Goal: Communication & Community: Share content

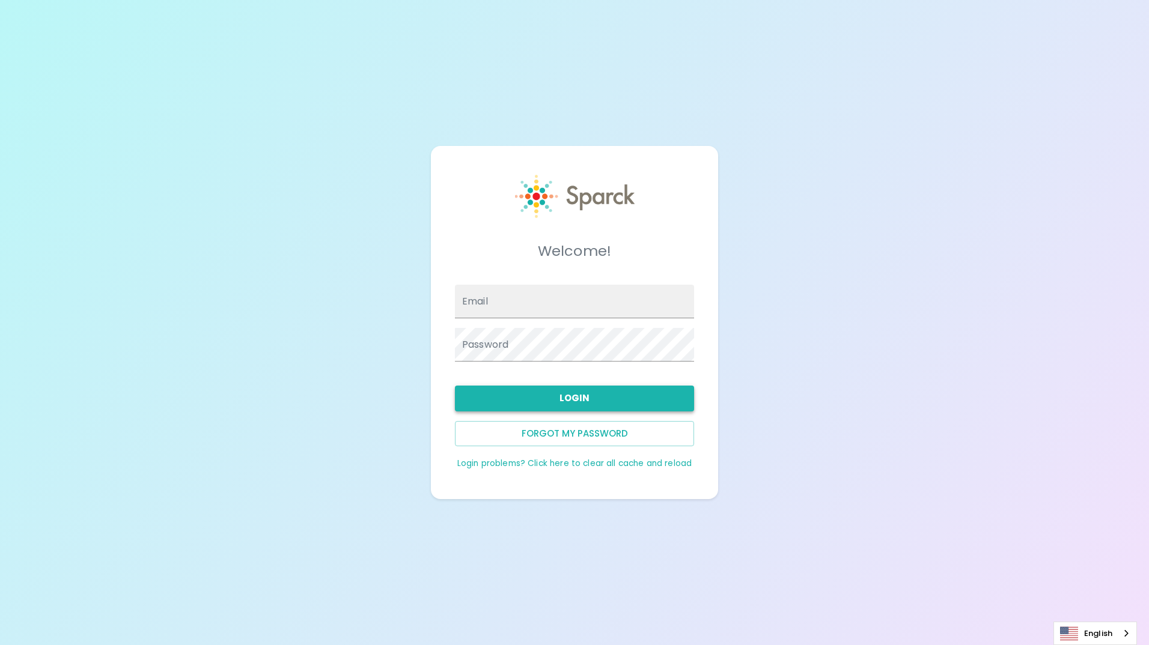
type input "[EMAIL_ADDRESS][DOMAIN_NAME]"
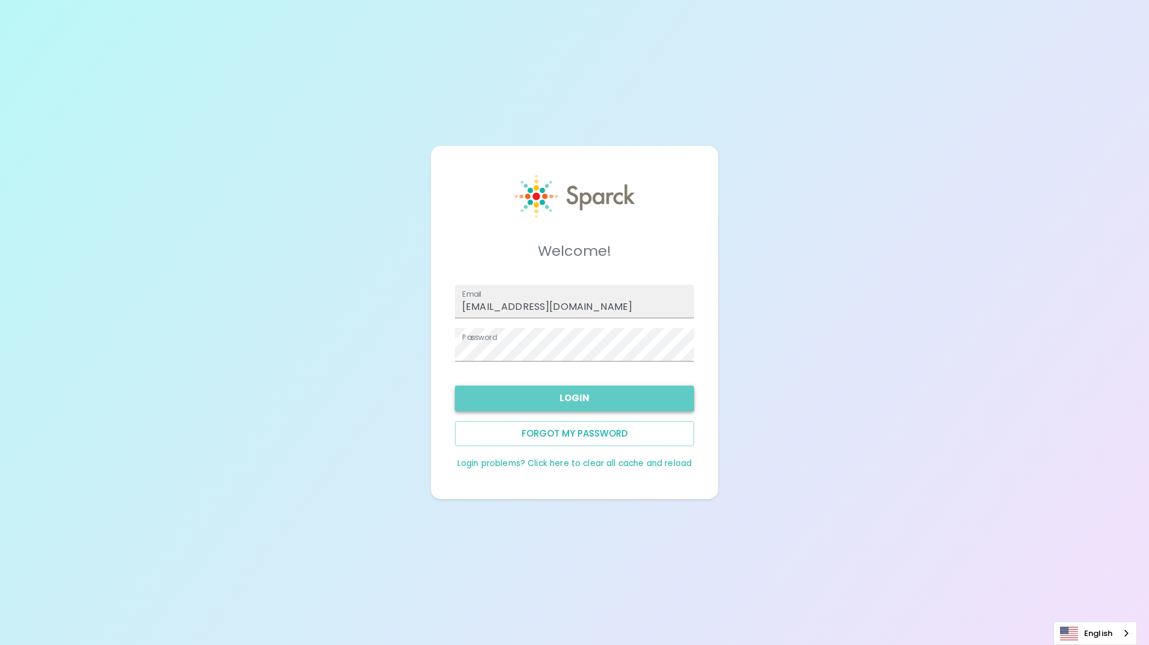
click at [523, 394] on button "Login" at bounding box center [574, 398] width 239 height 25
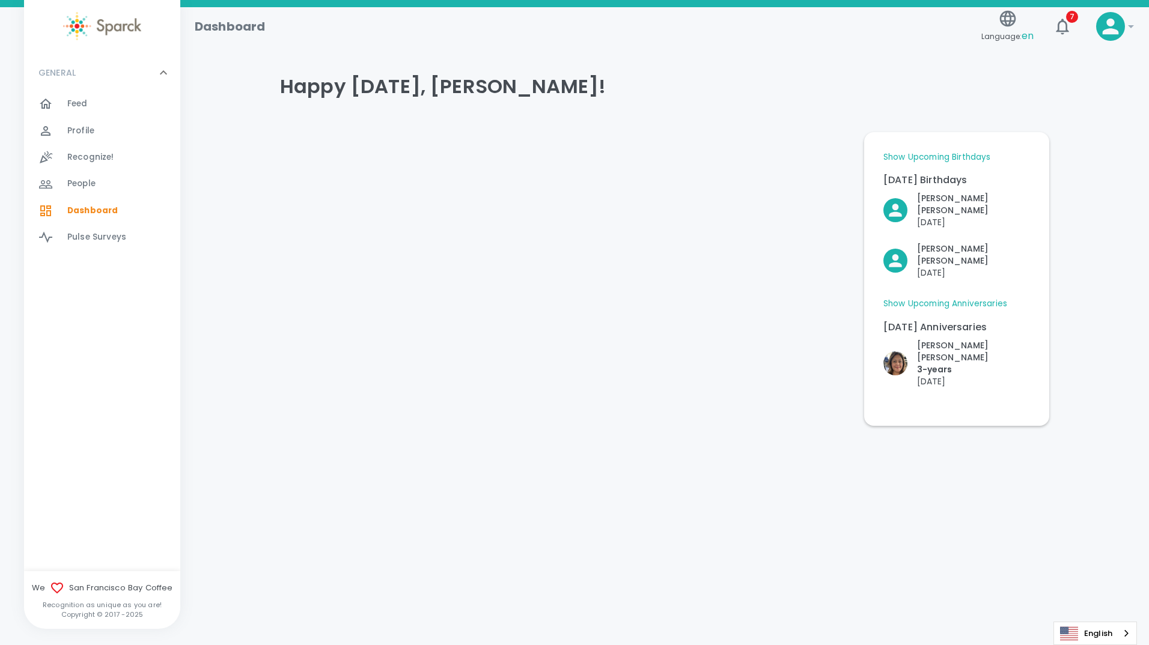
click at [93, 95] on div "Feed 0" at bounding box center [102, 104] width 156 height 26
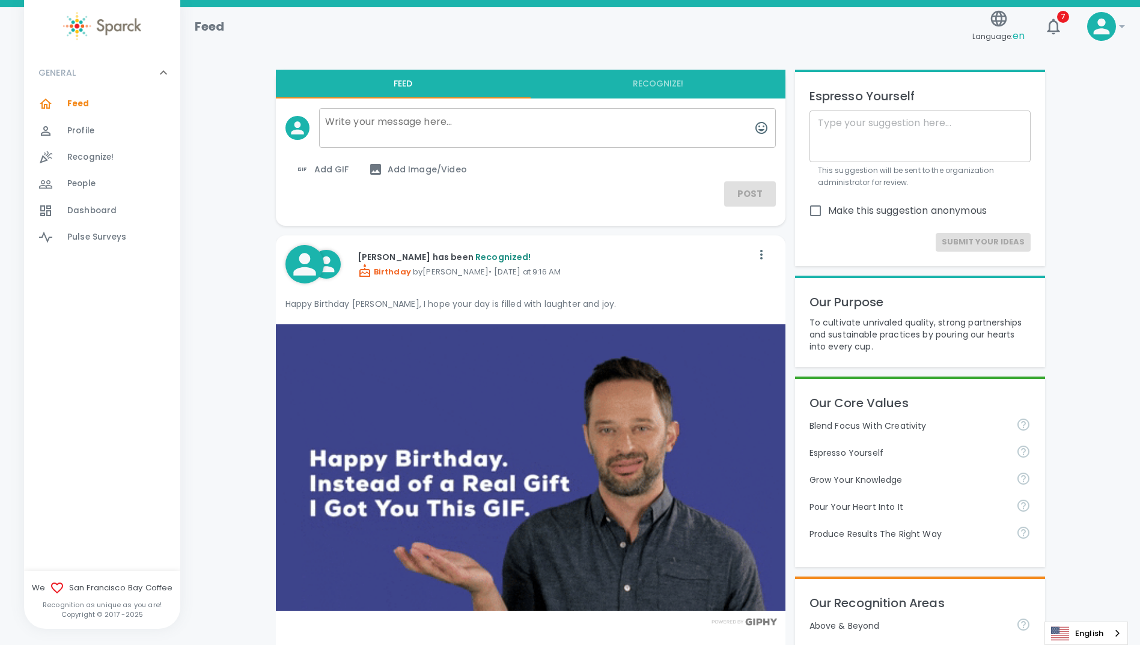
click at [656, 82] on button "Recognize!" at bounding box center [658, 84] width 255 height 29
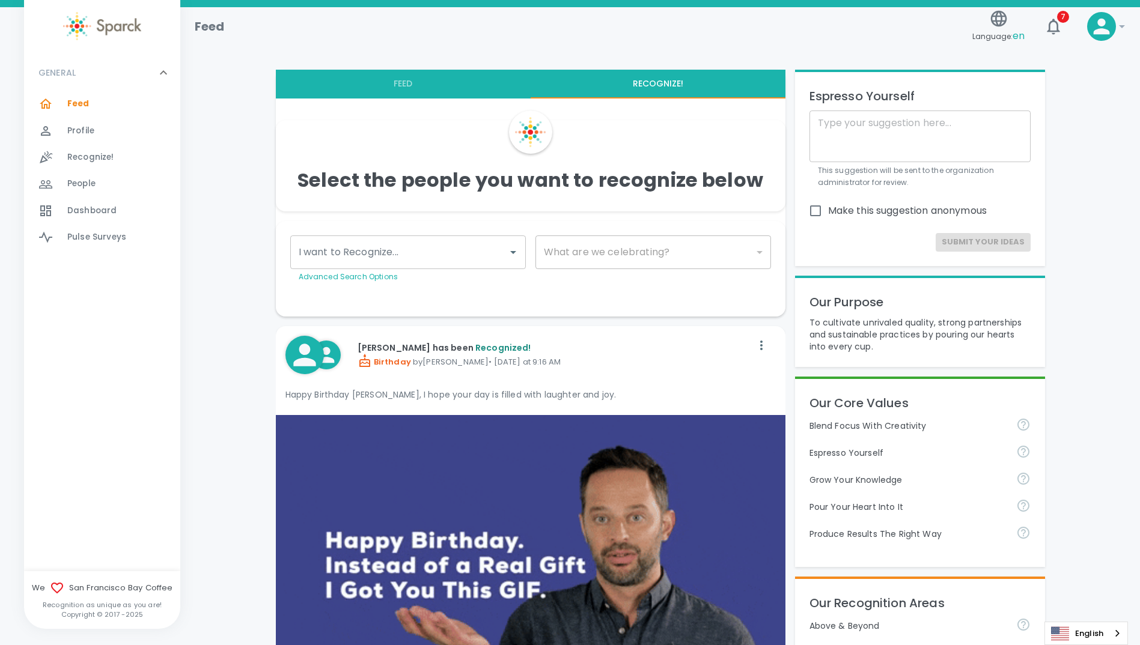
click at [490, 249] on input "I want to Recognize..." at bounding box center [399, 252] width 207 height 23
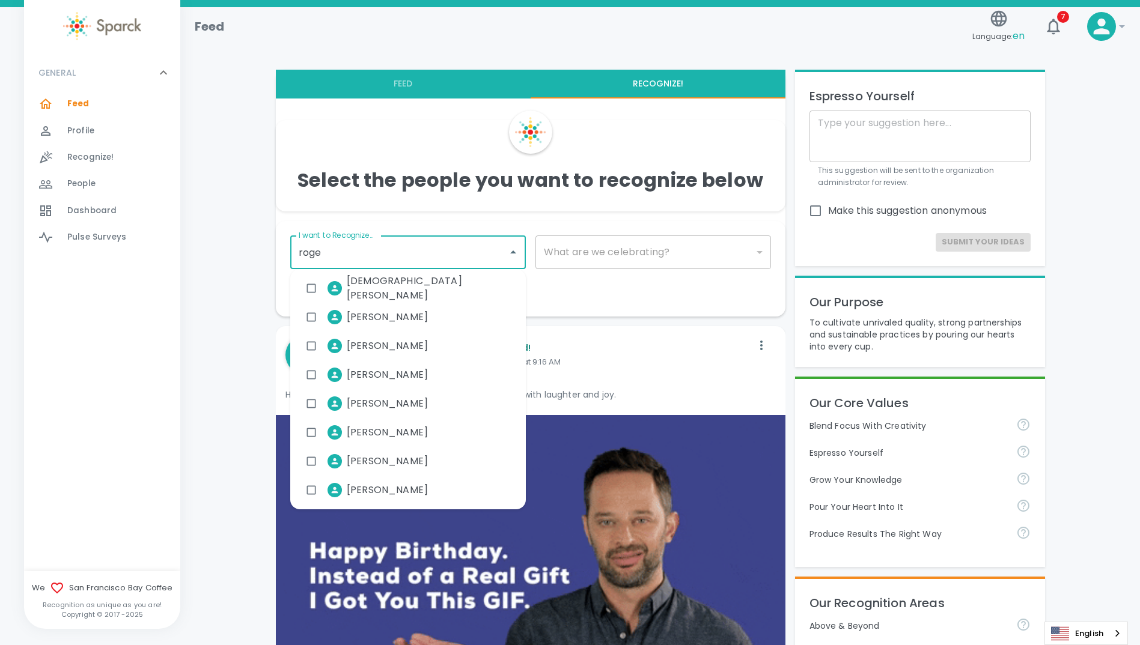
type input "[PERSON_NAME]"
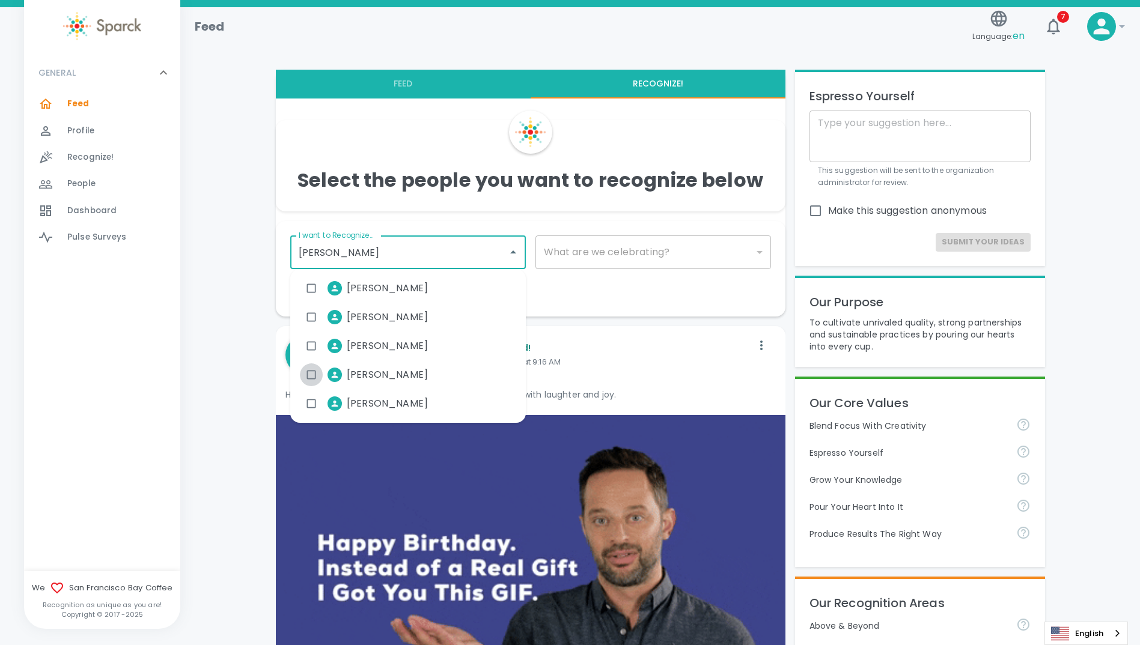
click at [314, 376] on input "checkbox" at bounding box center [311, 375] width 23 height 23
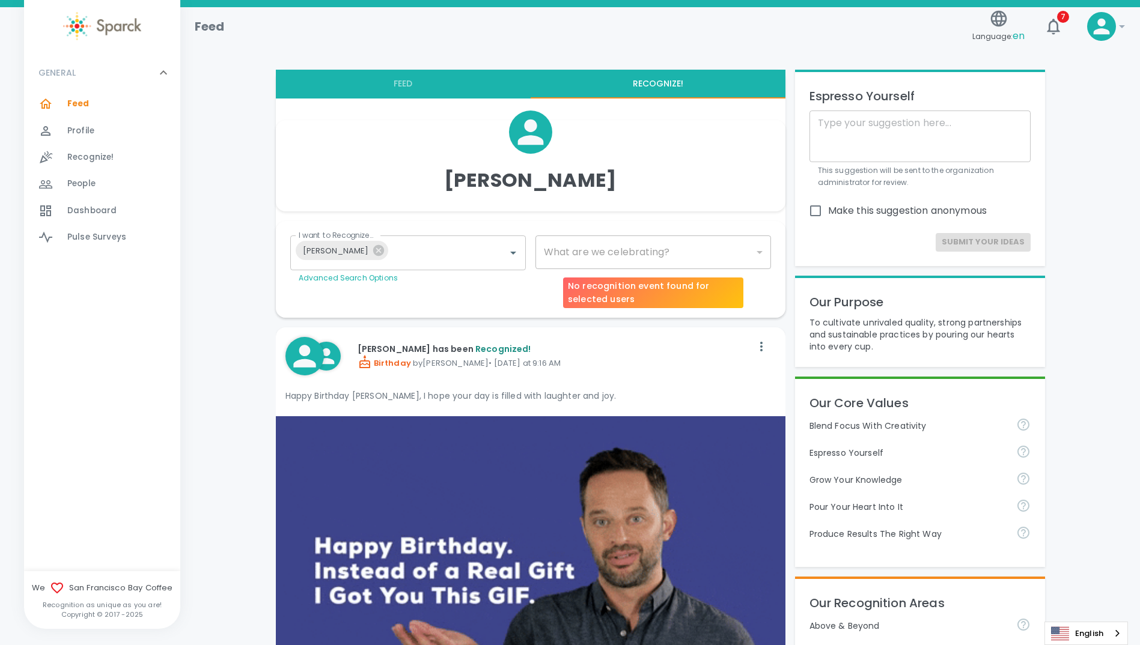
click at [587, 257] on div "​" at bounding box center [653, 253] width 236 height 34
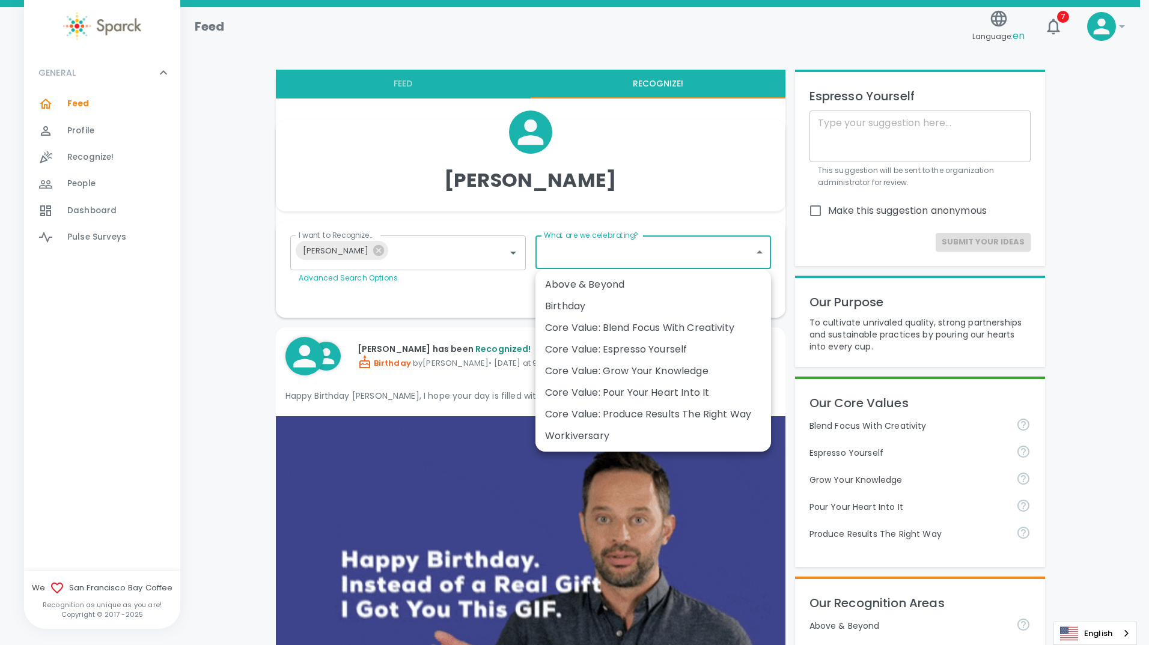
click at [625, 305] on div "Birthday" at bounding box center [653, 306] width 216 height 14
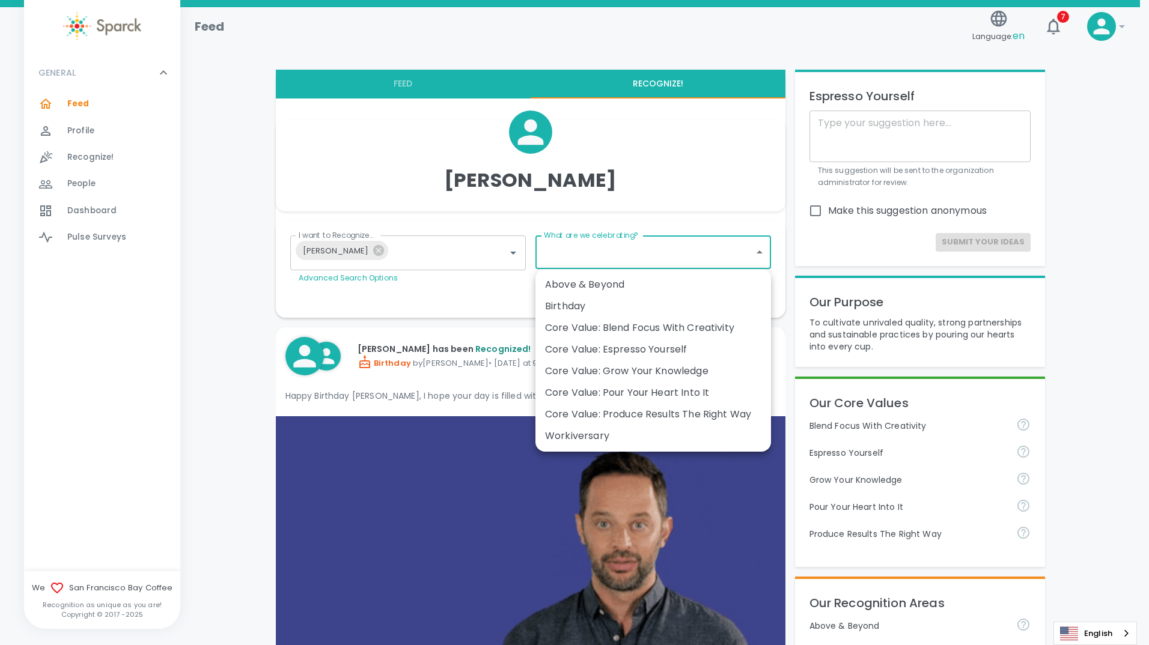
type input "2072"
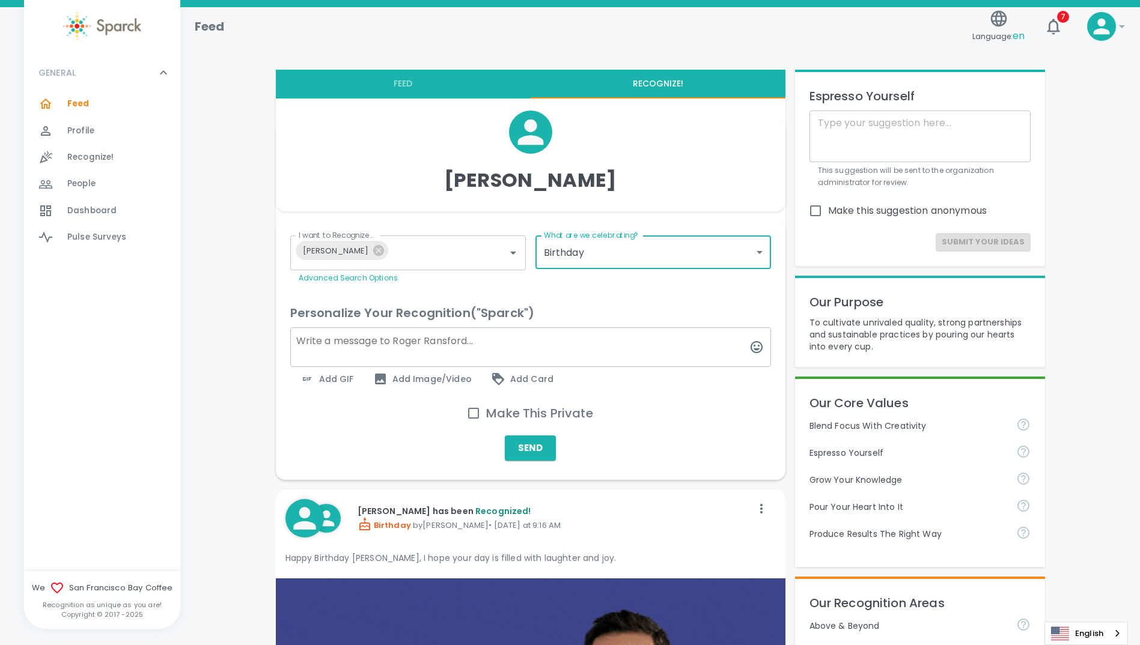
click at [433, 340] on textarea at bounding box center [530, 347] width 481 height 40
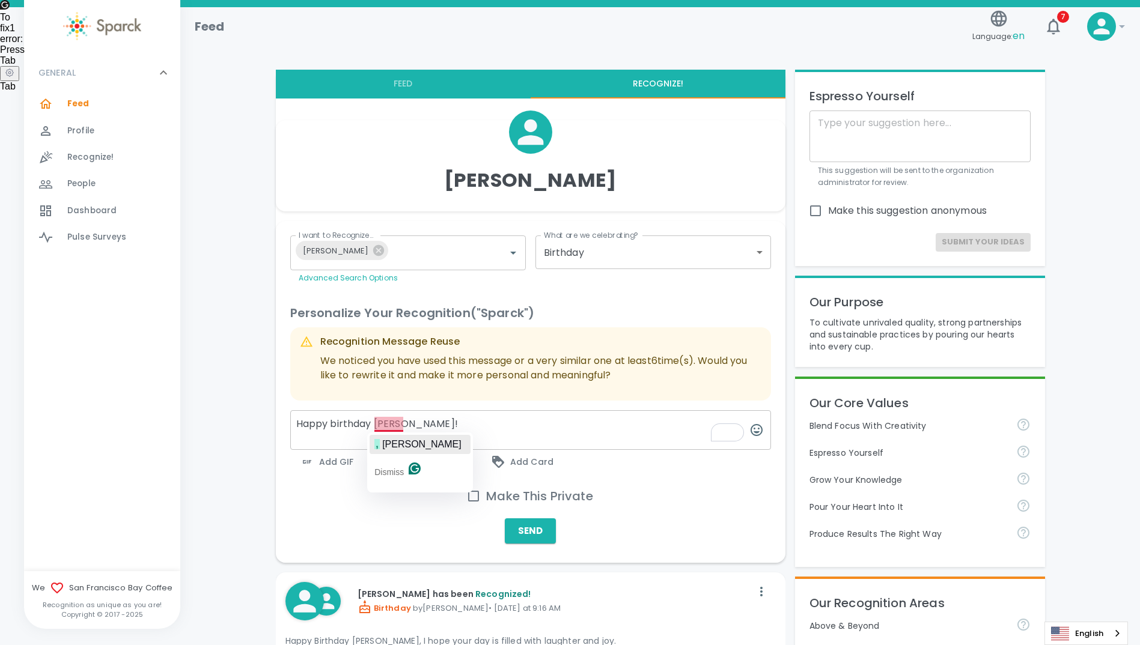
click at [397, 439] on span "[PERSON_NAME]" at bounding box center [421, 444] width 79 height 10
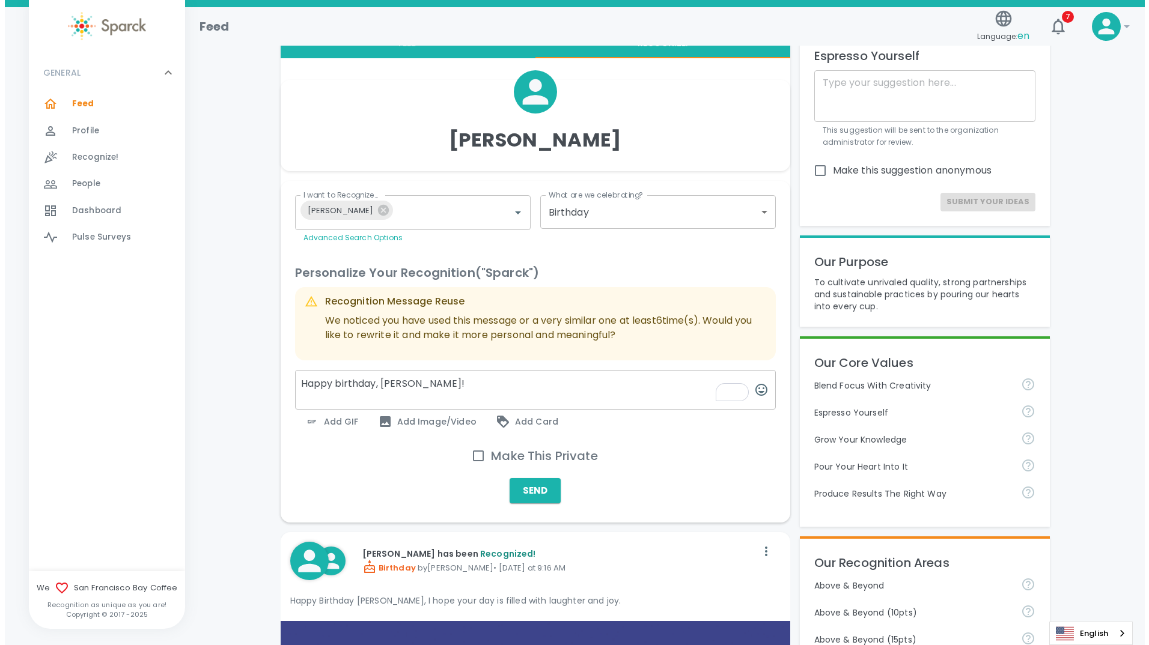
scroll to position [60, 0]
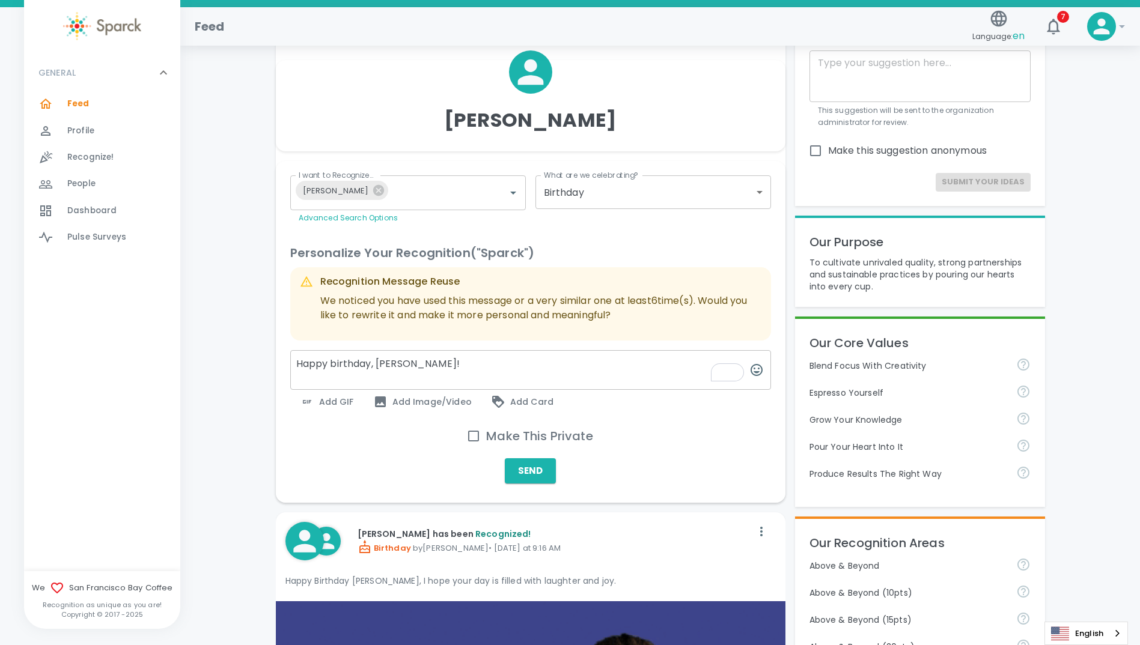
type textarea "Happy birthday, [PERSON_NAME]!"
click at [335, 403] on span "Add GIF" at bounding box center [327, 402] width 54 height 14
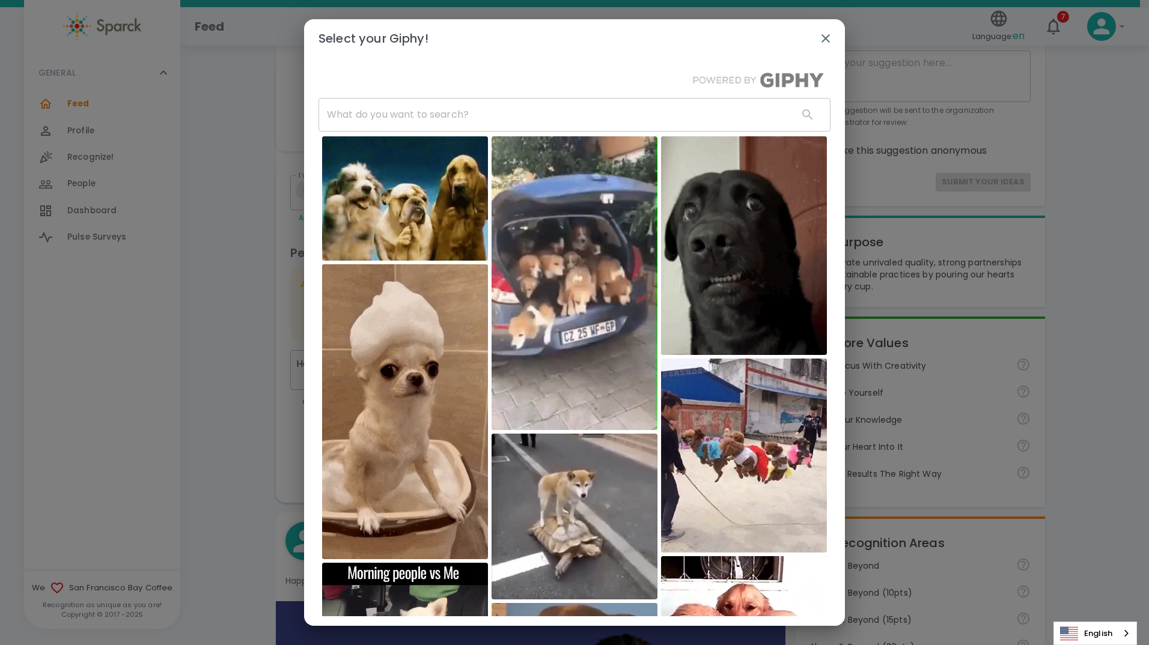
click at [475, 112] on input "text" at bounding box center [553, 115] width 470 height 34
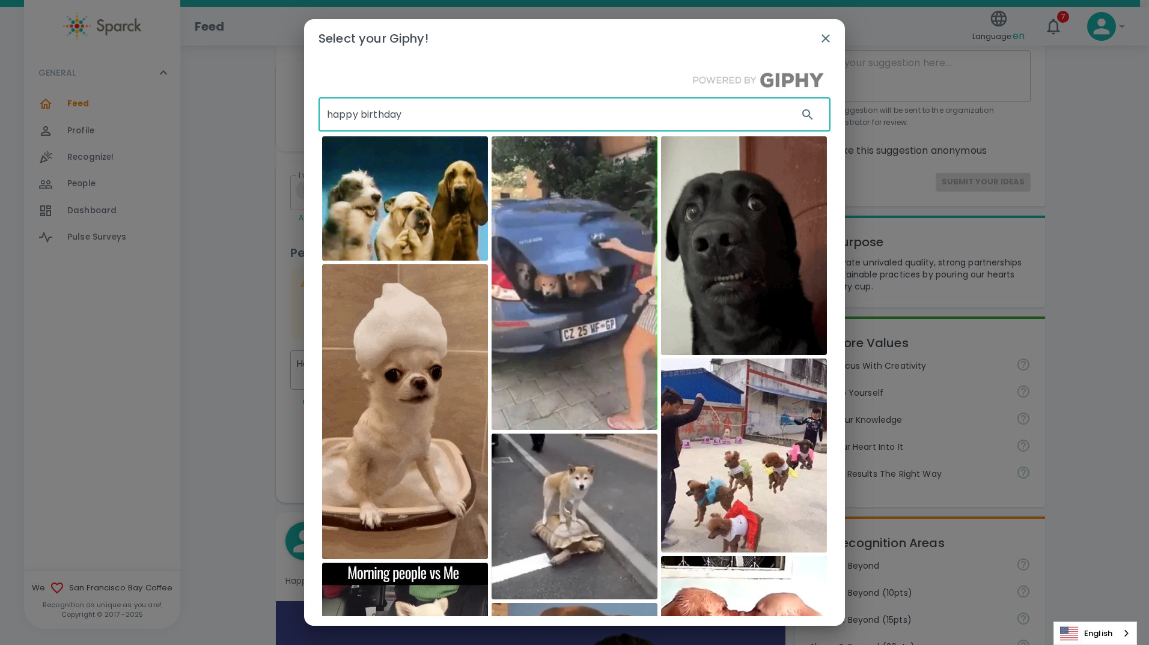
type input "happy birthday"
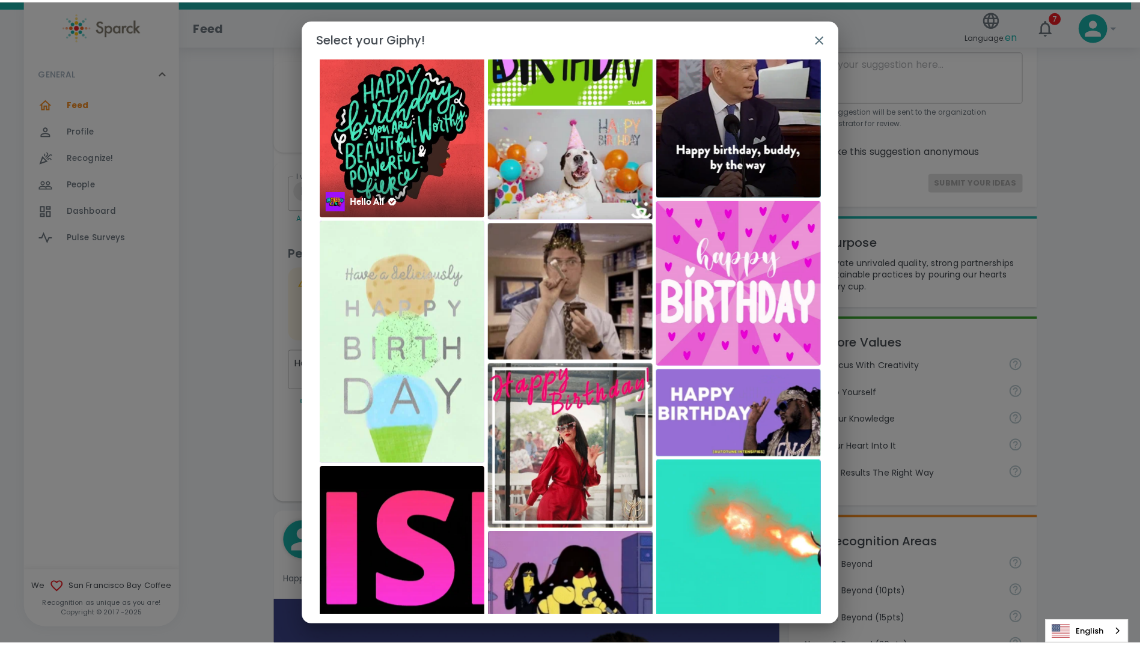
scroll to position [2478, 0]
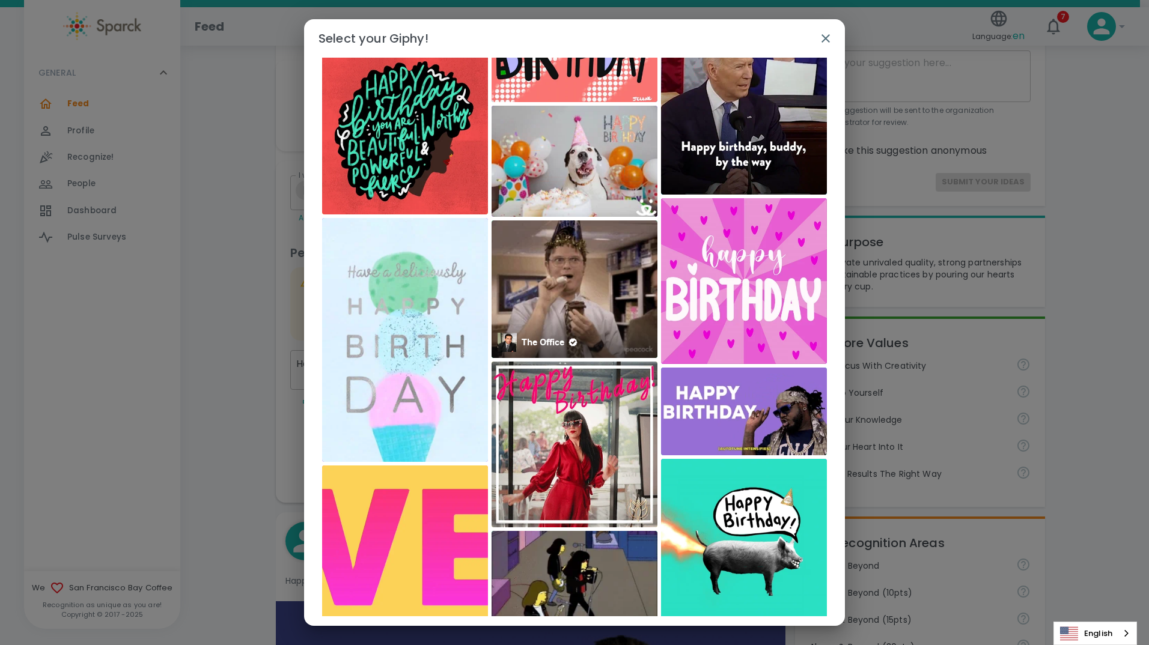
click at [570, 282] on img at bounding box center [575, 290] width 166 height 138
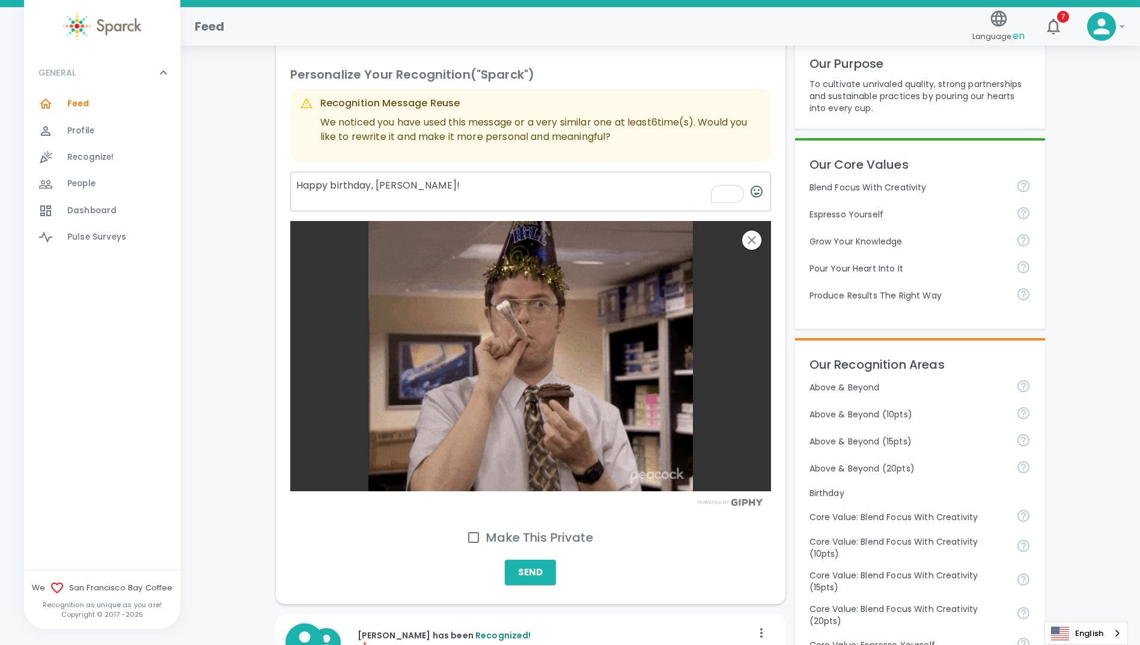
scroll to position [240, 0]
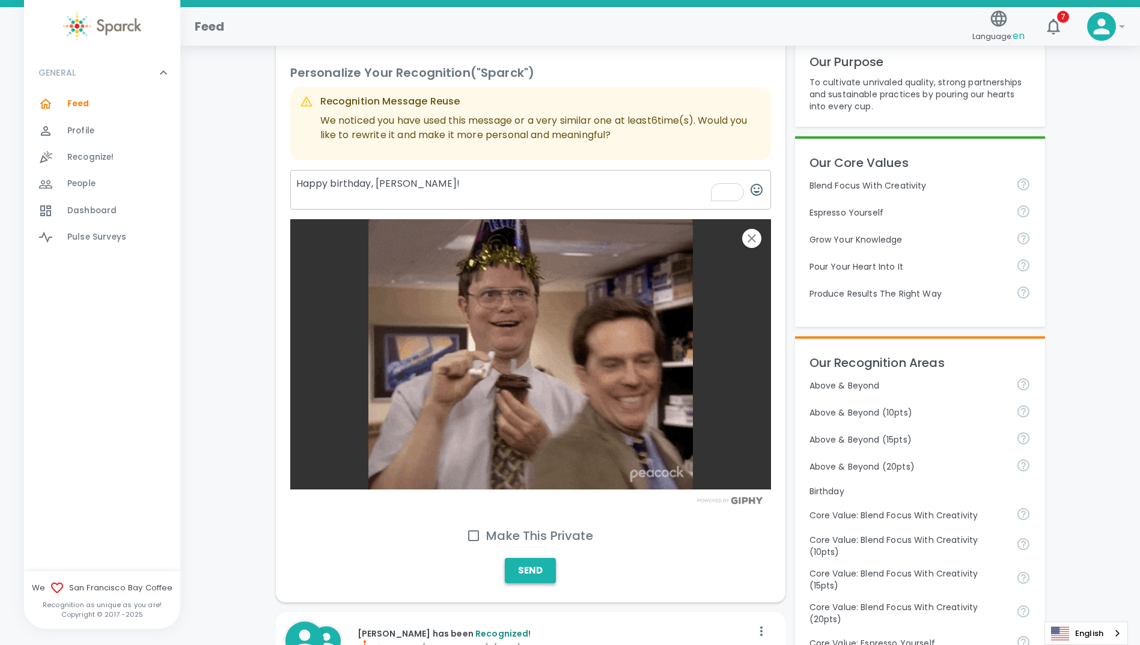
click at [552, 570] on button "Send" at bounding box center [530, 570] width 51 height 25
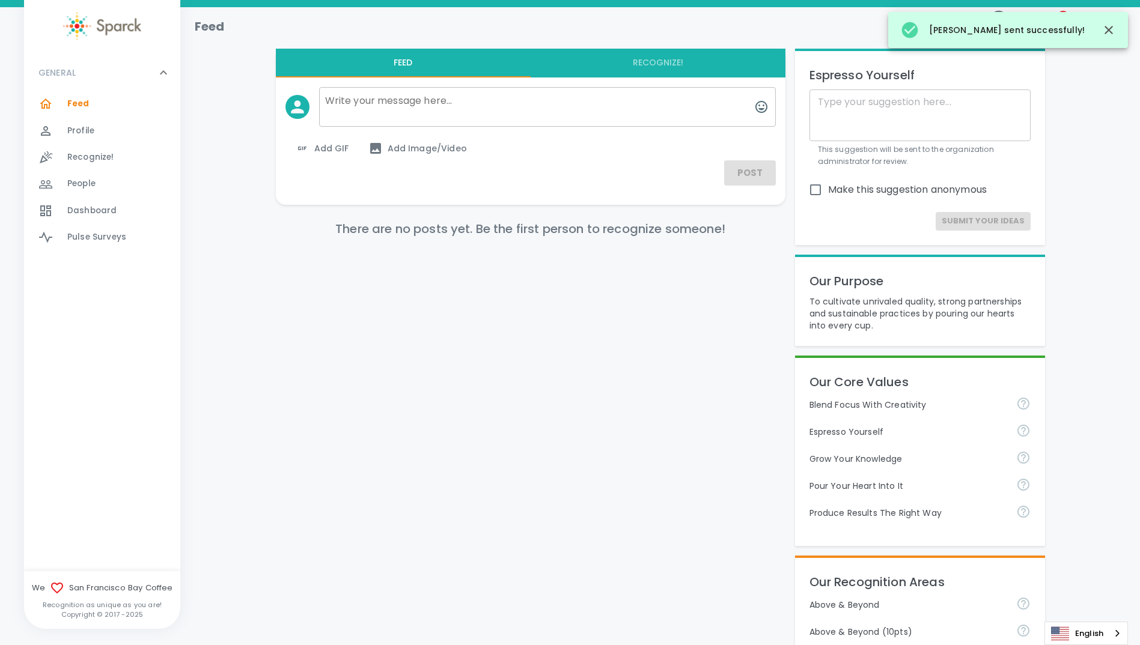
scroll to position [0, 0]
